Goal: Check status: Check status

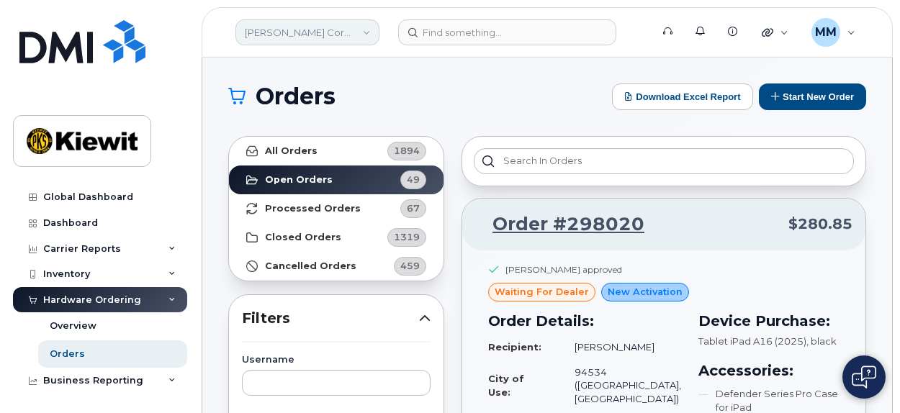
click at [367, 35] on link "[PERSON_NAME] Corporation" at bounding box center [307, 32] width 144 height 26
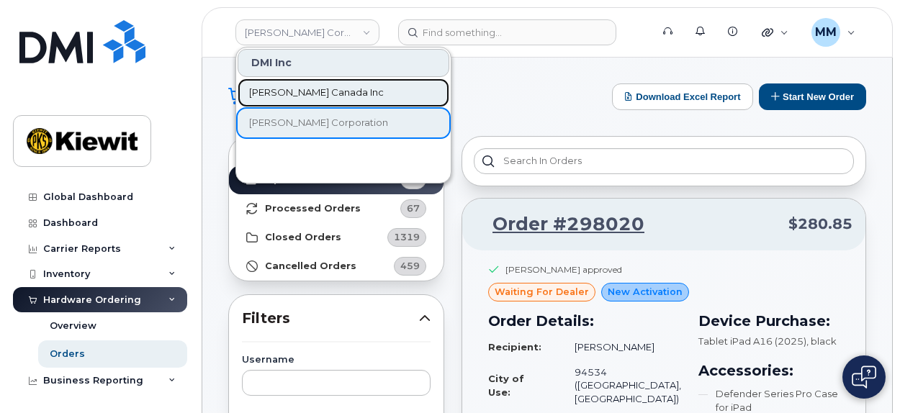
click at [340, 89] on link "[PERSON_NAME] Canada Inc" at bounding box center [344, 92] width 212 height 29
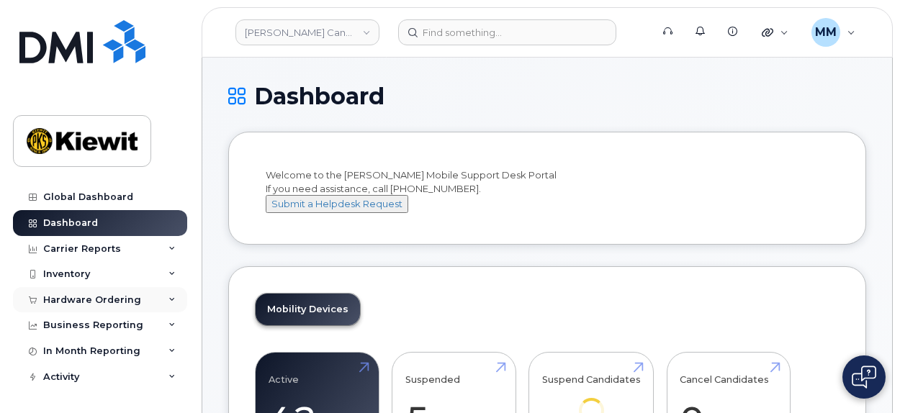
click at [125, 306] on div "Hardware Ordering" at bounding box center [100, 300] width 174 height 26
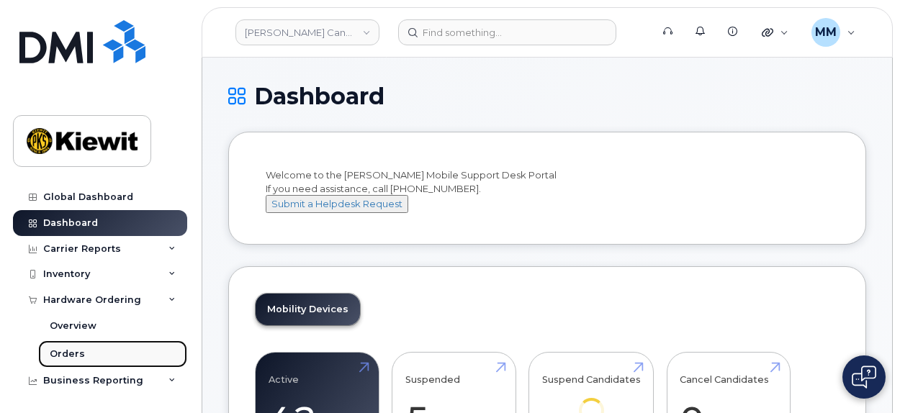
click at [107, 346] on link "Orders" at bounding box center [112, 353] width 149 height 27
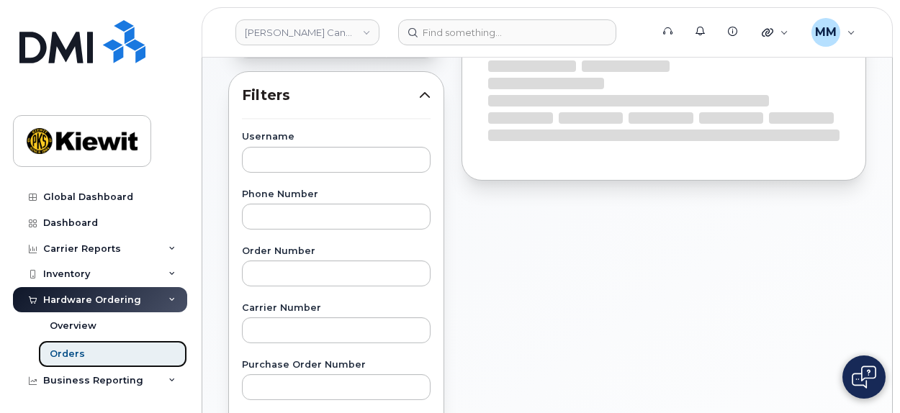
scroll to position [288, 0]
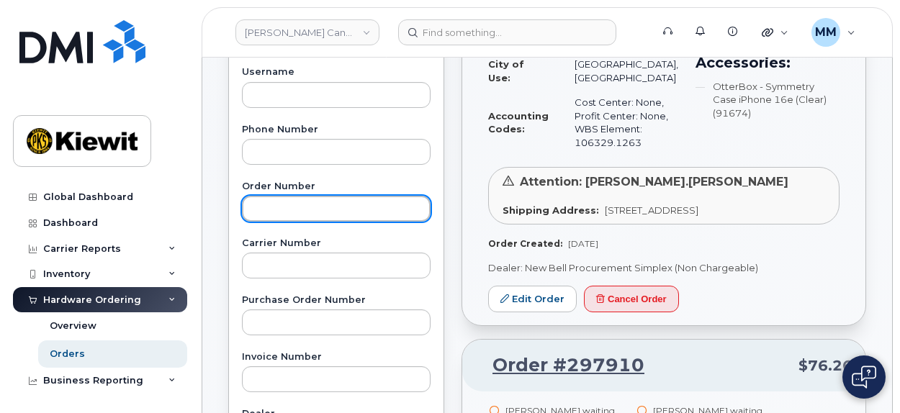
click at [288, 207] on input "text" at bounding box center [336, 209] width 189 height 26
paste input "297709"
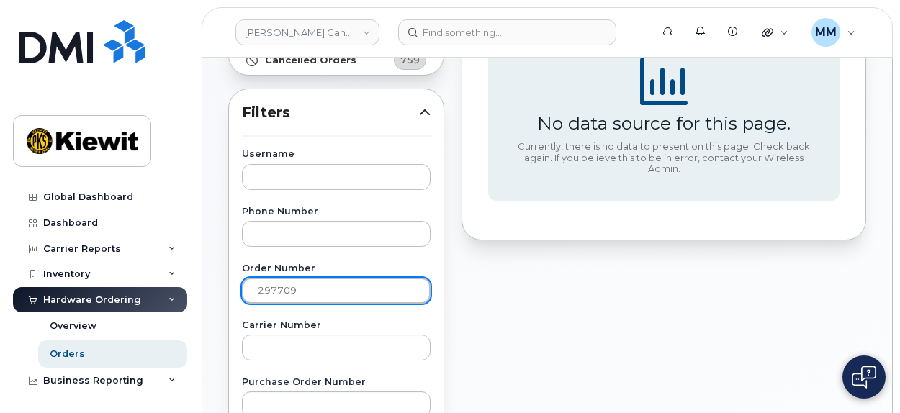
scroll to position [216, 0]
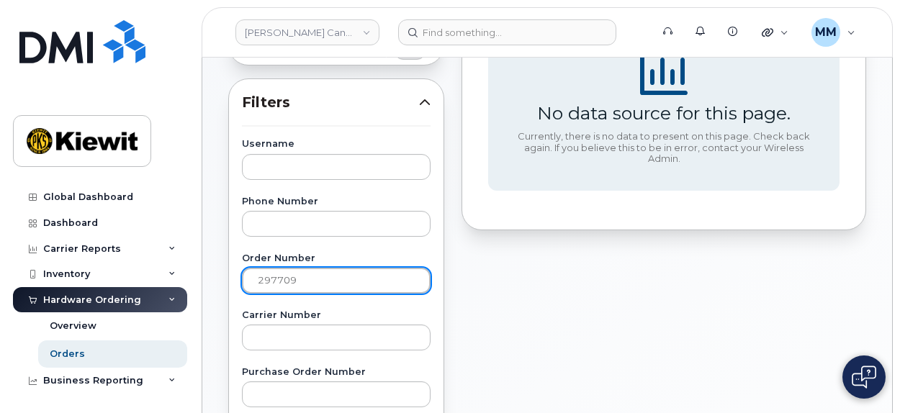
click at [258, 280] on input "297709" at bounding box center [336, 281] width 189 height 26
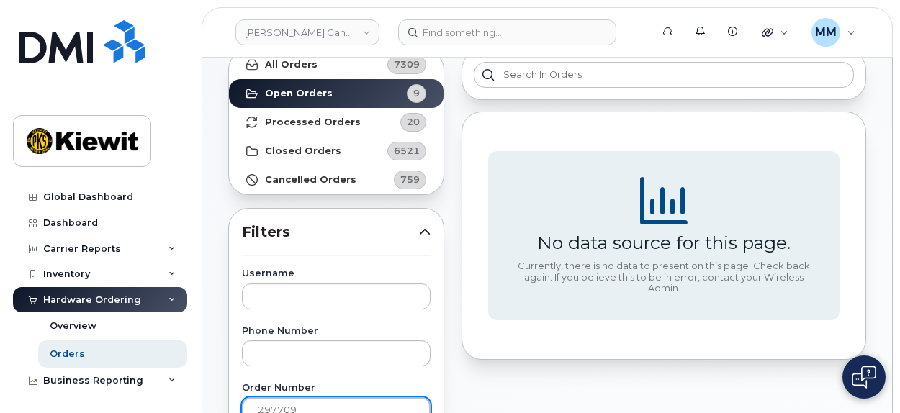
scroll to position [0, 0]
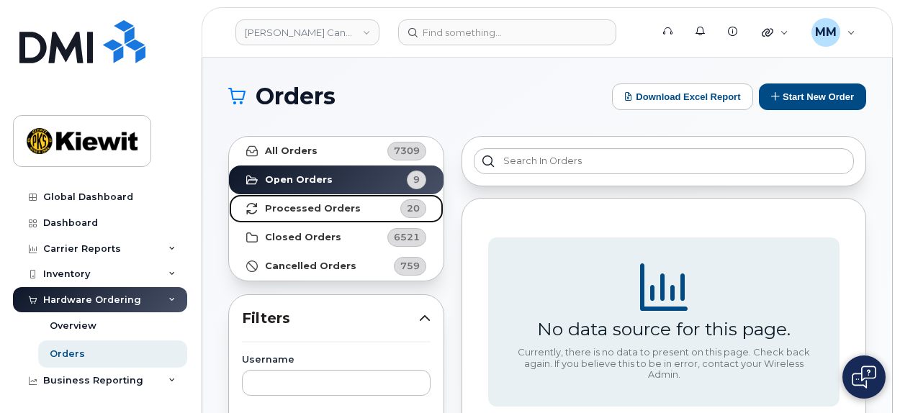
click at [344, 212] on strong "Processed Orders" at bounding box center [313, 209] width 96 height 12
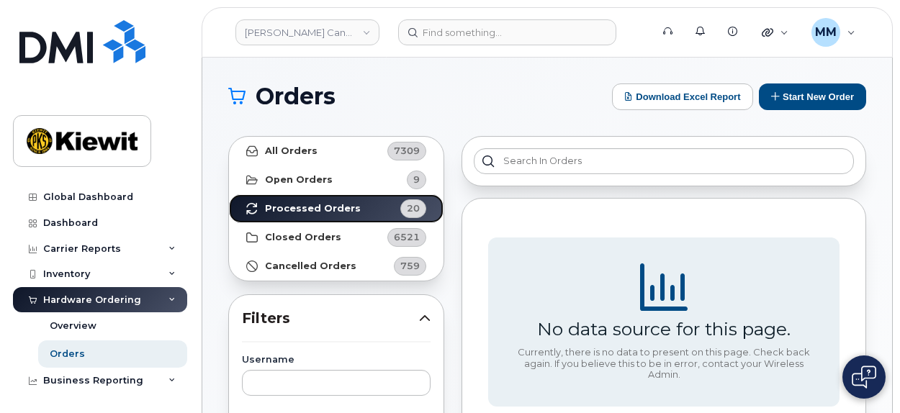
click at [229, 194] on link "Processed Orders 20" at bounding box center [336, 208] width 215 height 29
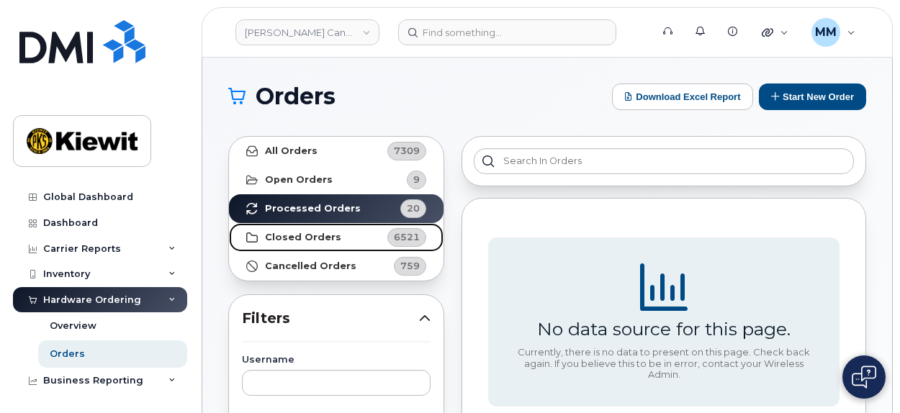
click at [356, 236] on link "Closed Orders 6521" at bounding box center [336, 237] width 215 height 29
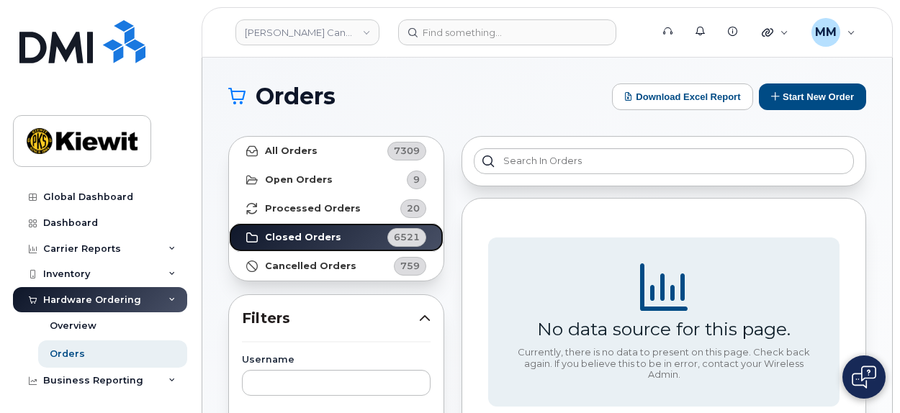
click at [229, 223] on link "Closed Orders 6521" at bounding box center [336, 237] width 215 height 29
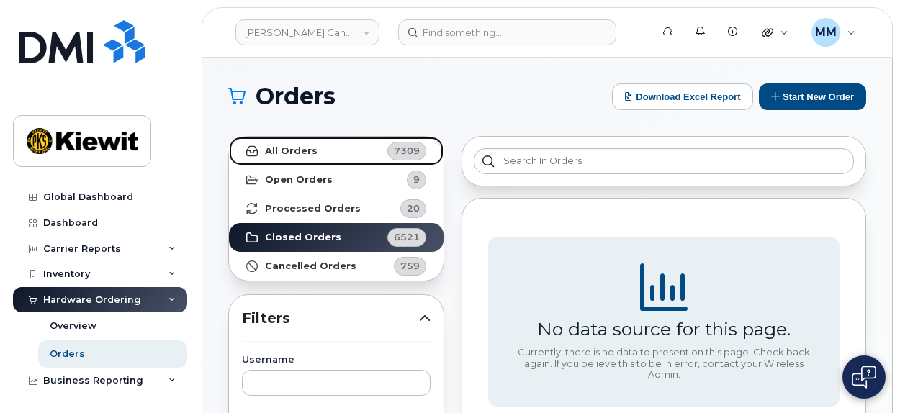
click at [291, 156] on link "All Orders 7309" at bounding box center [336, 151] width 215 height 29
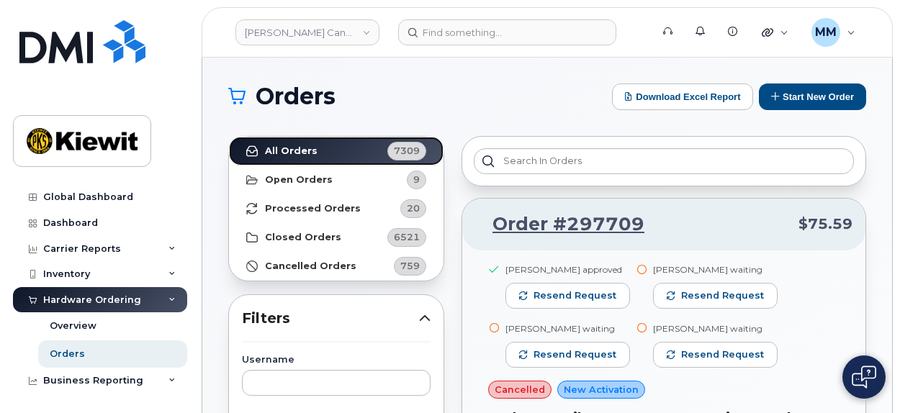
click at [229, 137] on link "All Orders 7309" at bounding box center [336, 151] width 215 height 29
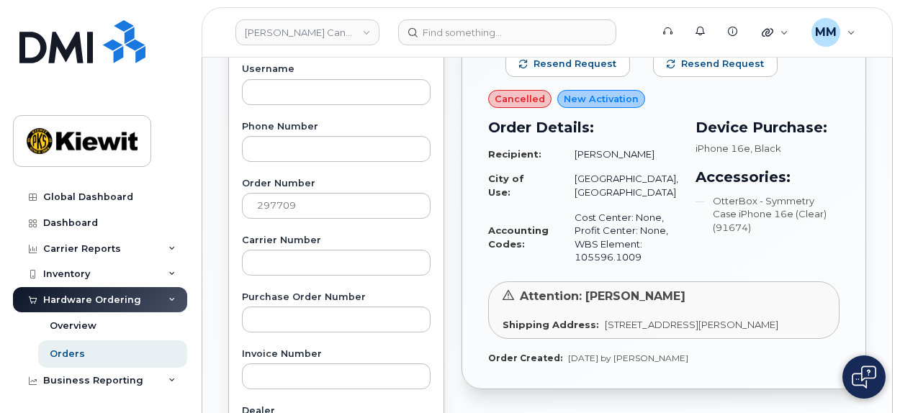
scroll to position [216, 0]
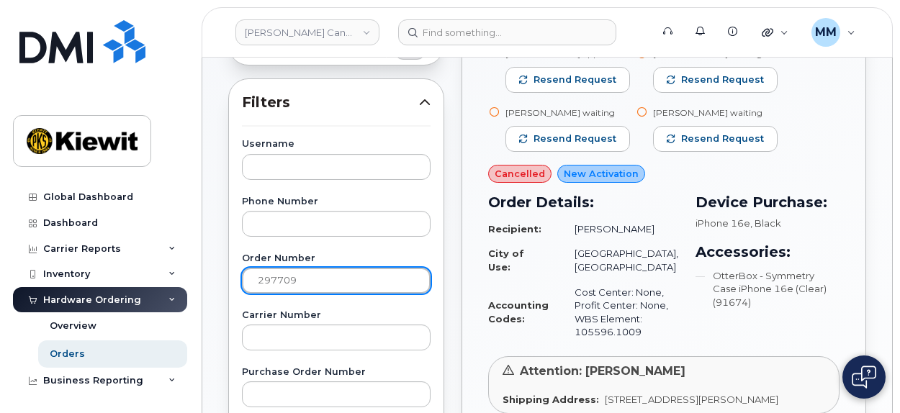
drag, startPoint x: 276, startPoint y: 281, endPoint x: 239, endPoint y: 281, distance: 37.4
paste input "838"
type input "297838"
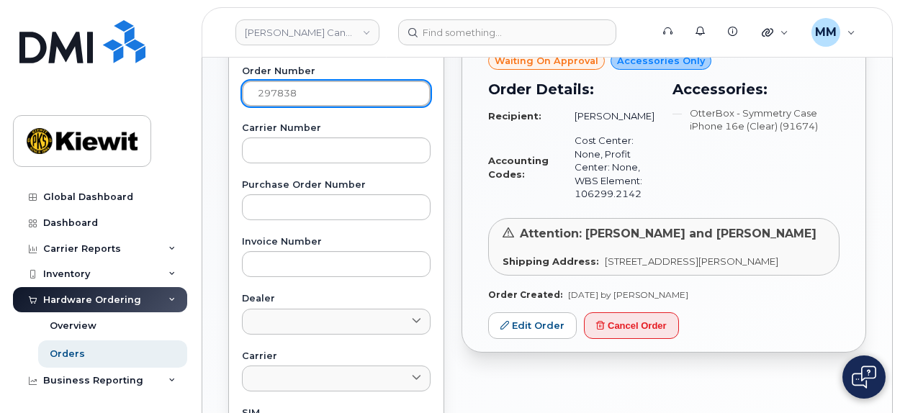
scroll to position [432, 0]
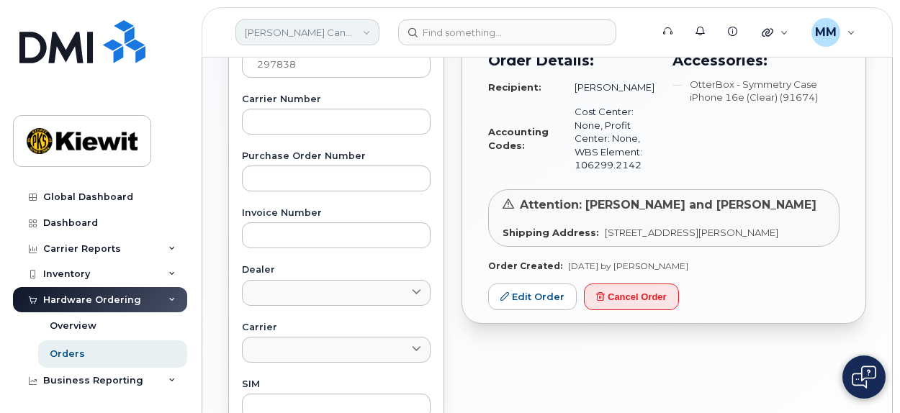
click at [356, 40] on link "[PERSON_NAME] Canada Inc" at bounding box center [307, 32] width 144 height 26
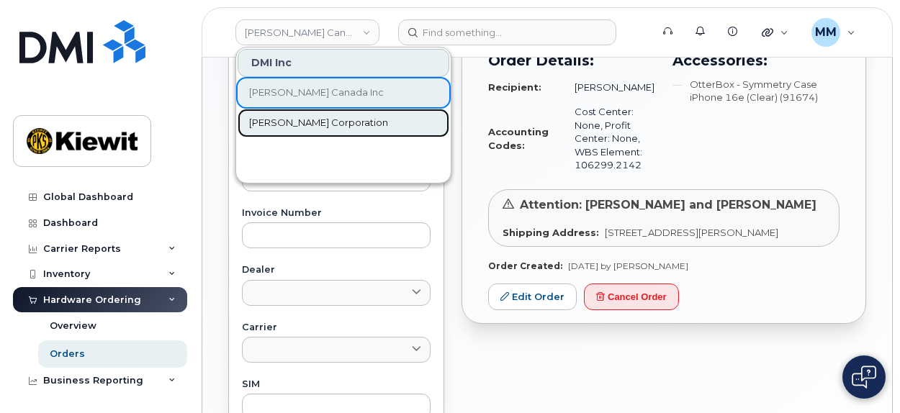
click at [329, 128] on span "[PERSON_NAME] Corporation" at bounding box center [318, 123] width 139 height 14
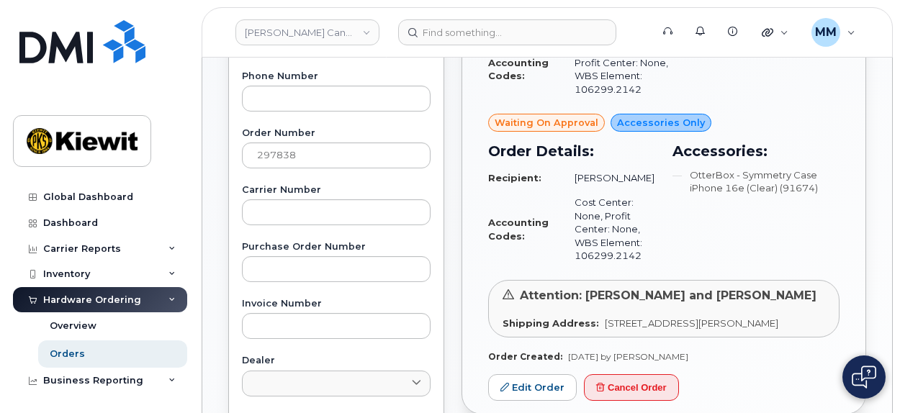
scroll to position [239, 0]
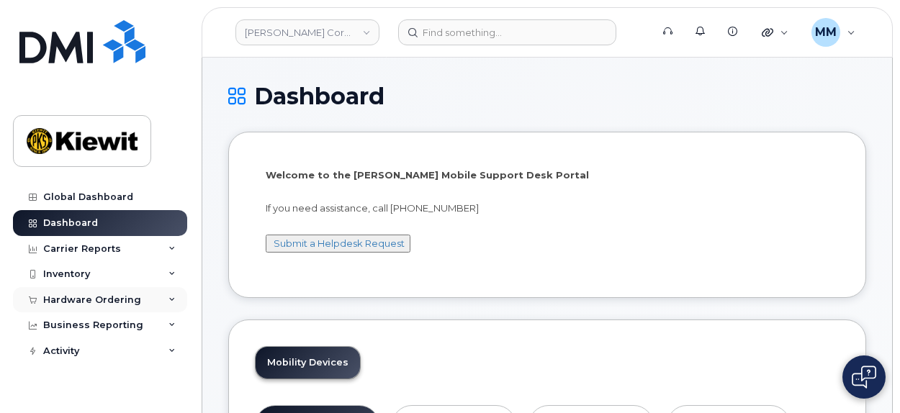
click at [94, 297] on div "Hardware Ordering" at bounding box center [92, 300] width 98 height 12
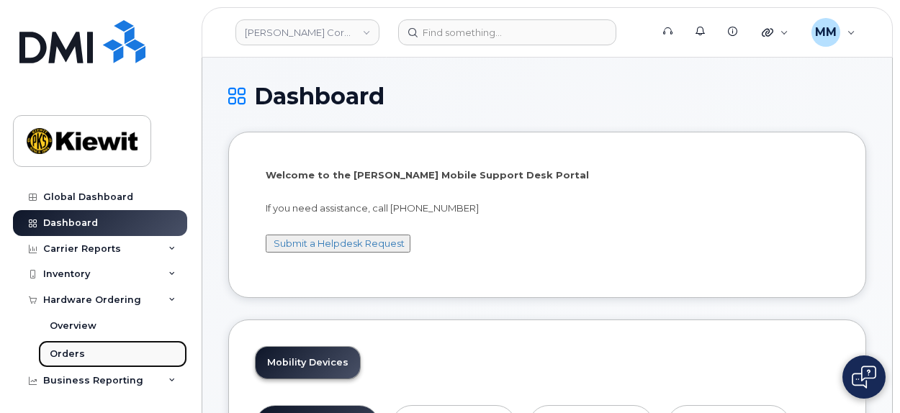
click at [83, 358] on link "Orders" at bounding box center [112, 353] width 149 height 27
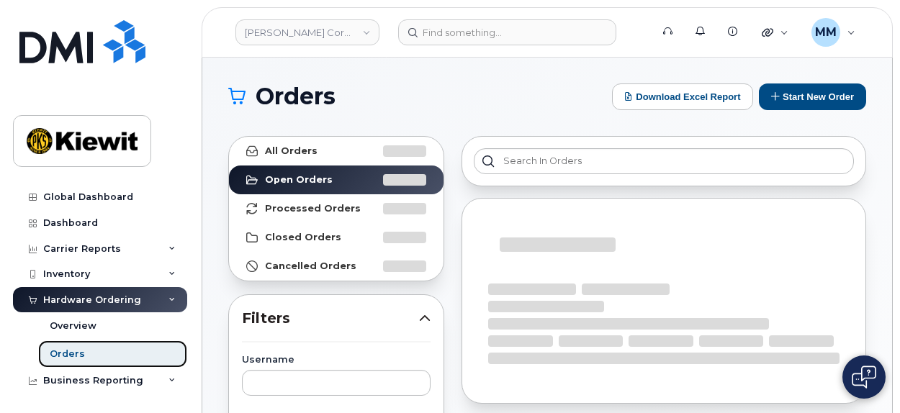
scroll to position [144, 0]
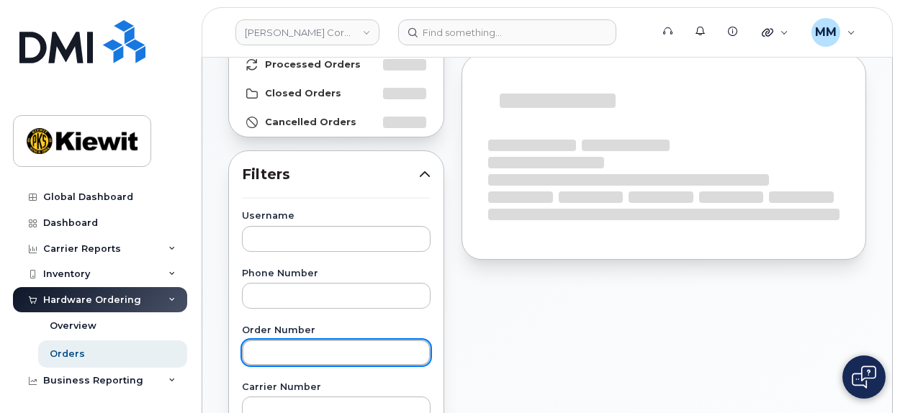
click at [304, 355] on input "text" at bounding box center [336, 353] width 189 height 26
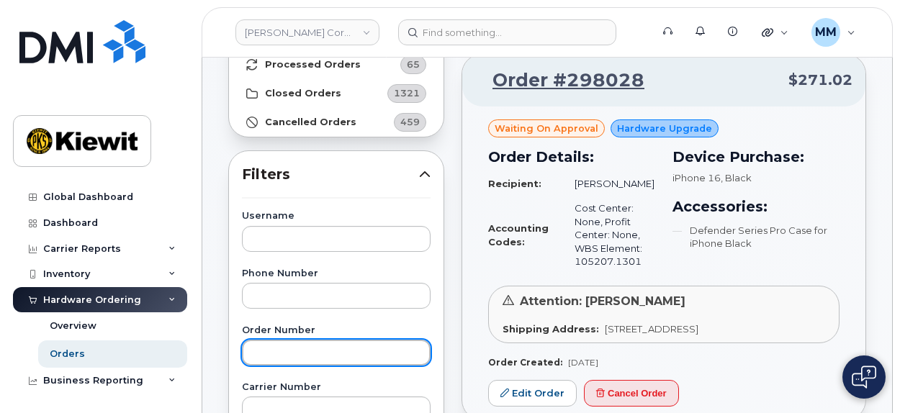
paste input "297712"
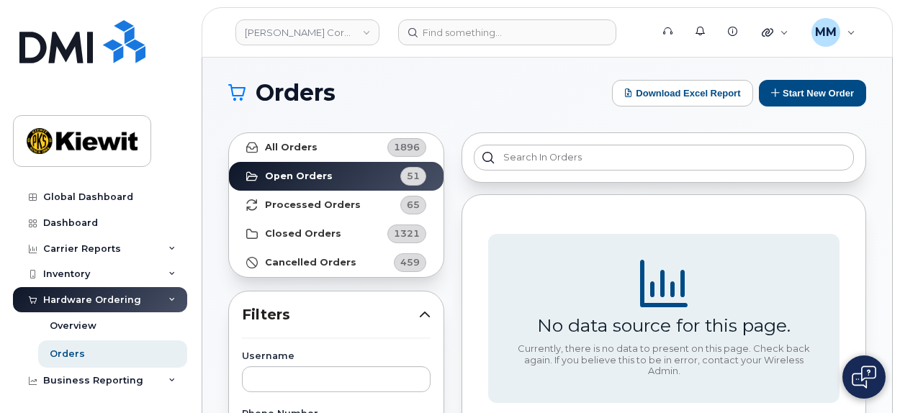
scroll to position [0, 0]
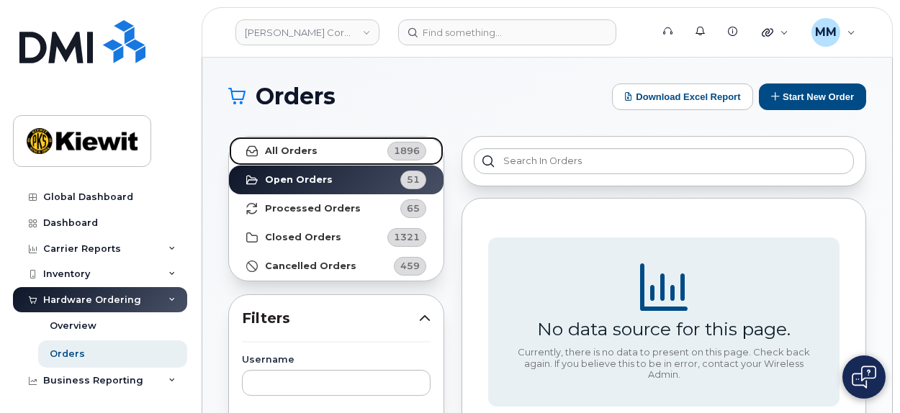
click at [339, 161] on link "All Orders 1896" at bounding box center [336, 151] width 215 height 29
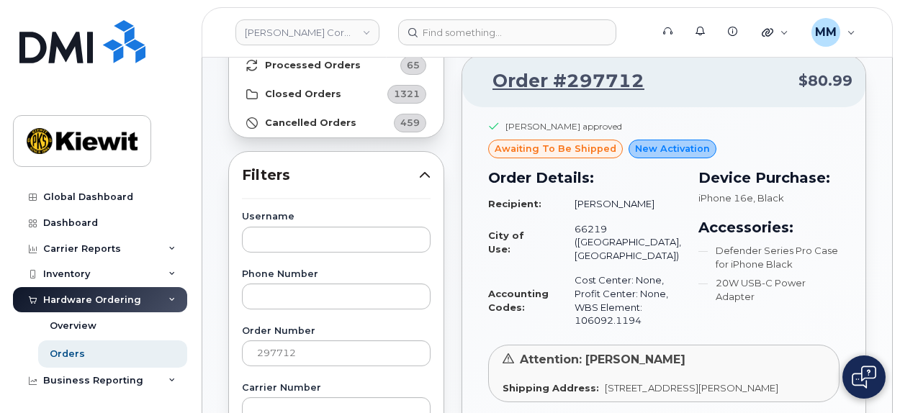
scroll to position [144, 0]
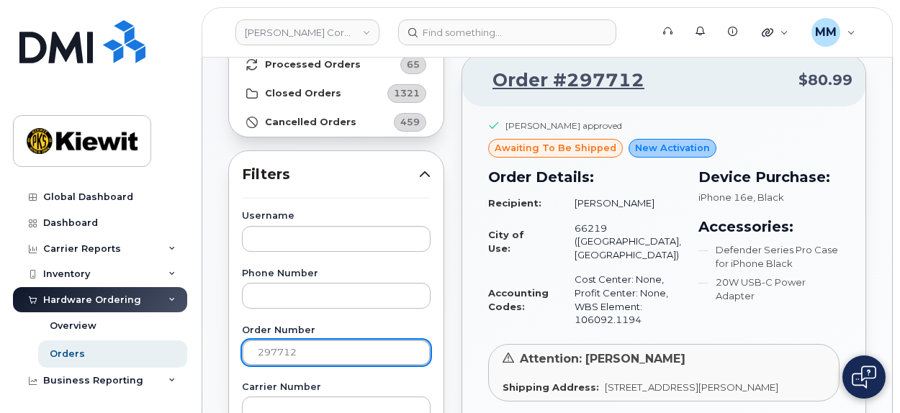
drag, startPoint x: 292, startPoint y: 352, endPoint x: 232, endPoint y: 350, distance: 60.5
paste input "9"
type input "297792"
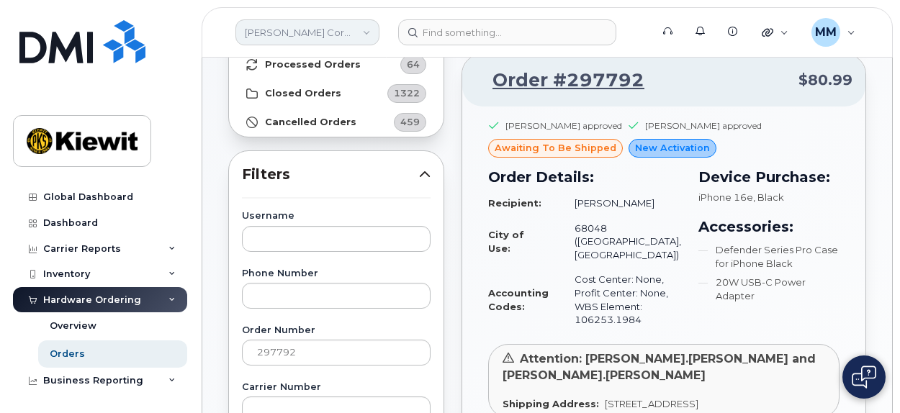
click at [358, 32] on link "[PERSON_NAME] Corporation" at bounding box center [307, 32] width 144 height 26
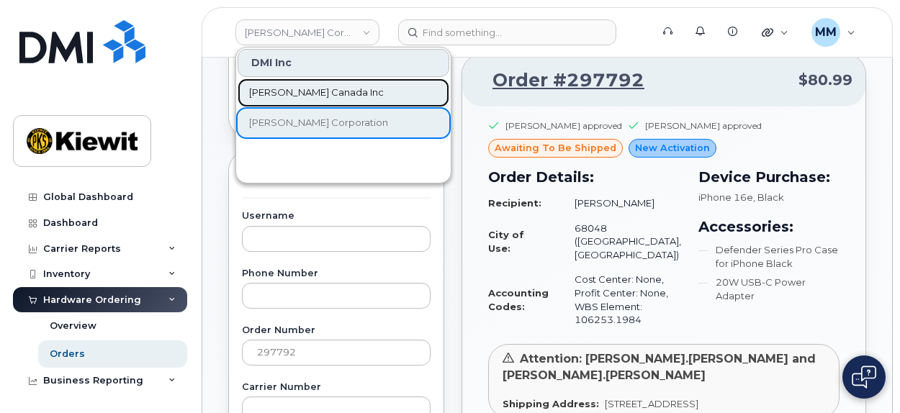
click at [341, 100] on link "[PERSON_NAME] Canada Inc" at bounding box center [344, 92] width 212 height 29
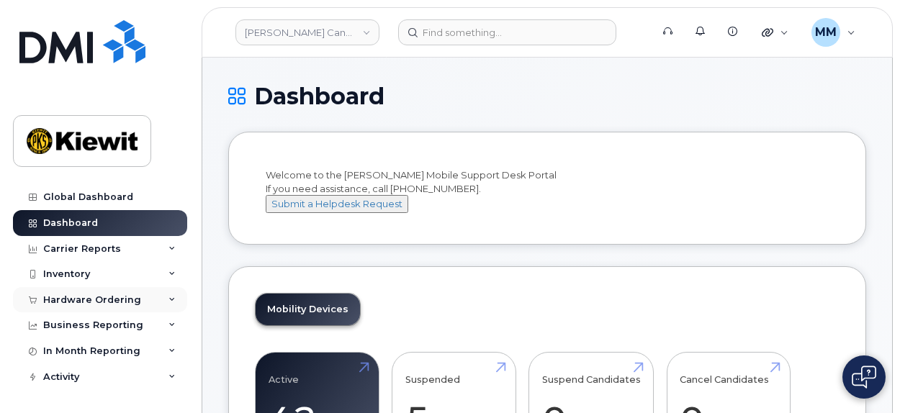
click at [91, 296] on div "Hardware Ordering" at bounding box center [92, 300] width 98 height 12
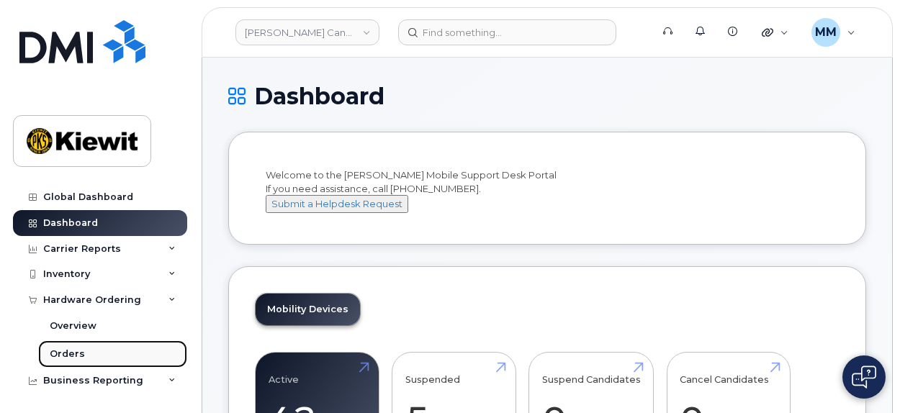
click at [91, 355] on link "Orders" at bounding box center [112, 353] width 149 height 27
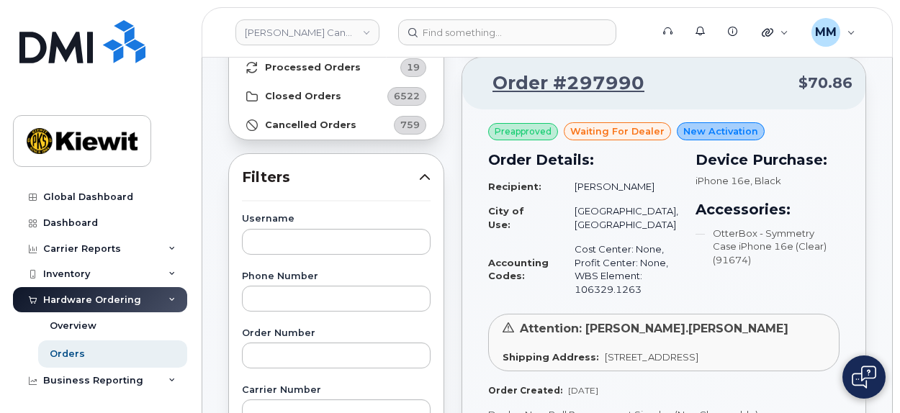
scroll to position [144, 0]
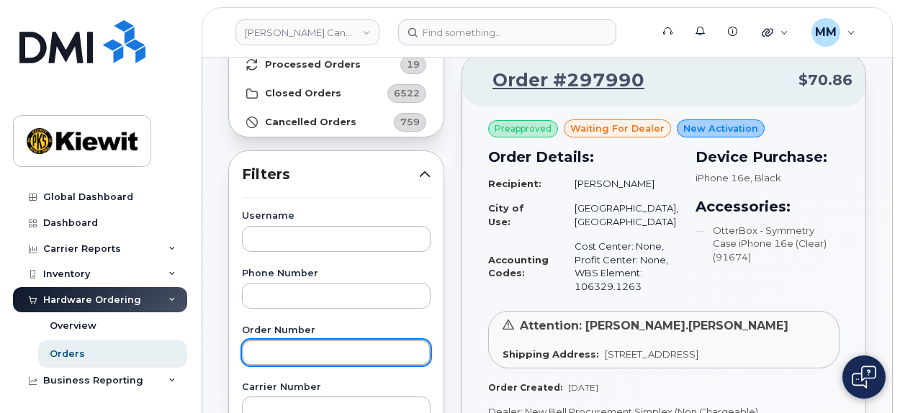
click at [303, 351] on input "text" at bounding box center [336, 353] width 189 height 26
type input "297838"
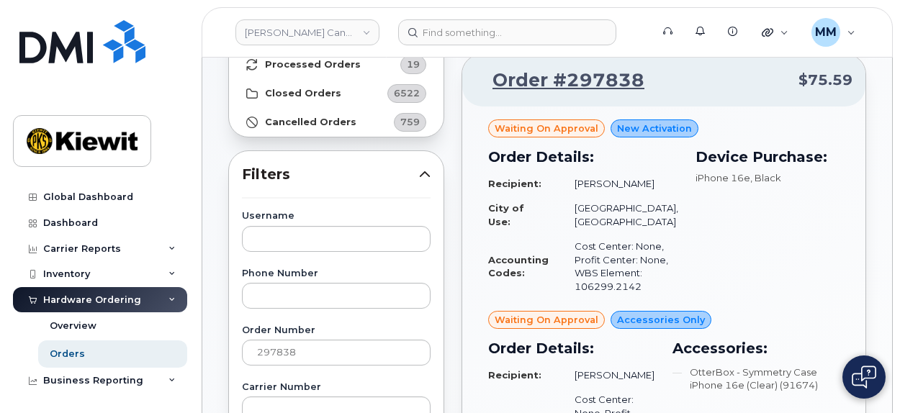
click at [865, 379] on img at bounding box center [864, 377] width 24 height 23
click at [859, 376] on img at bounding box center [864, 378] width 14 height 24
click at [865, 382] on img at bounding box center [864, 377] width 24 height 23
click at [865, 382] on img at bounding box center [864, 378] width 14 height 24
click at [862, 371] on img at bounding box center [864, 377] width 24 height 23
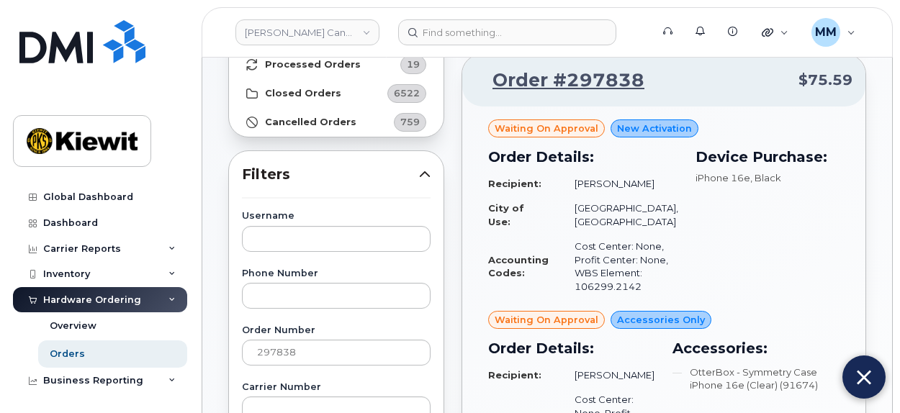
click at [862, 374] on img at bounding box center [864, 378] width 14 height 24
click at [865, 384] on img at bounding box center [864, 377] width 24 height 23
click at [865, 384] on img at bounding box center [864, 378] width 14 height 24
